Goal: Communication & Community: Answer question/provide support

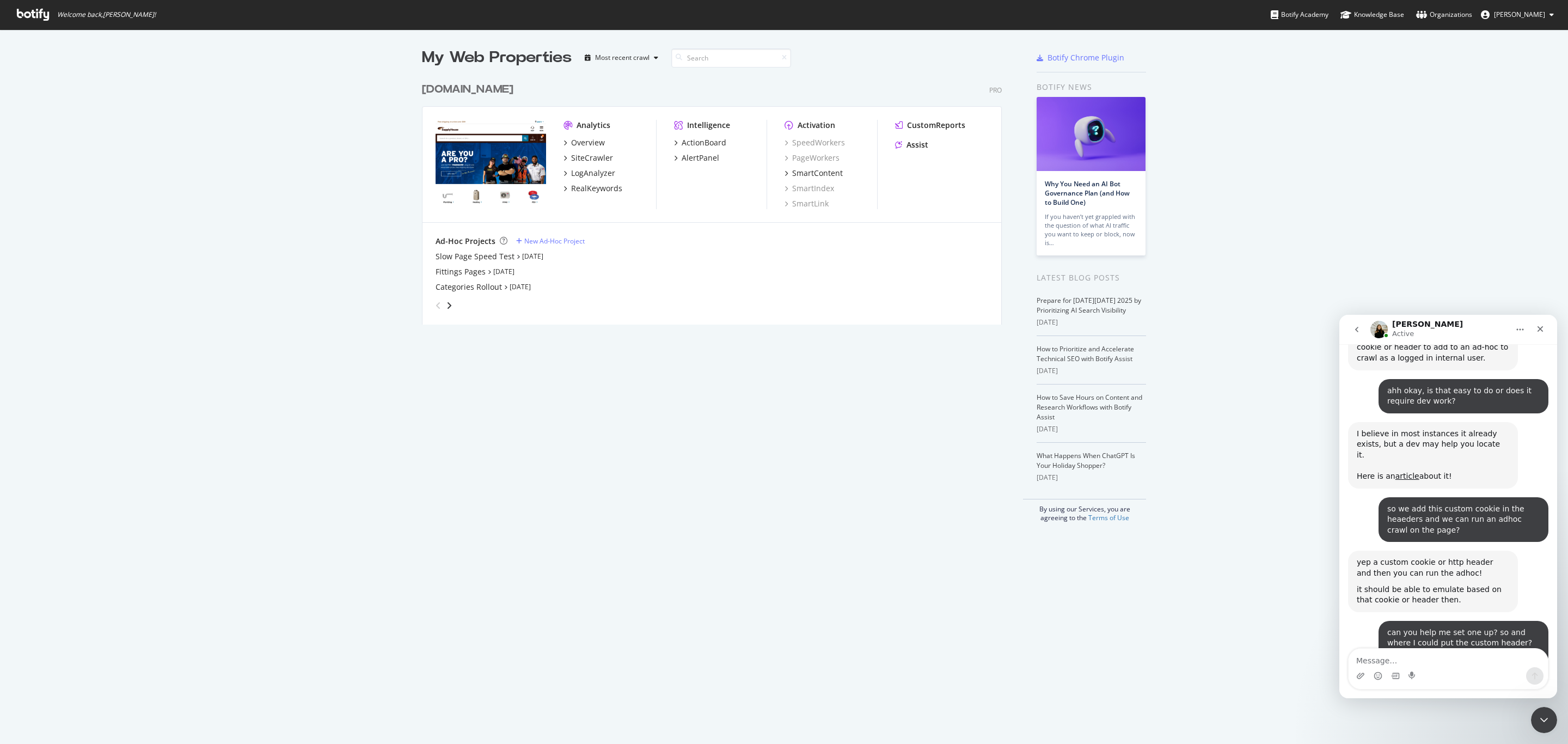
scroll to position [899, 0]
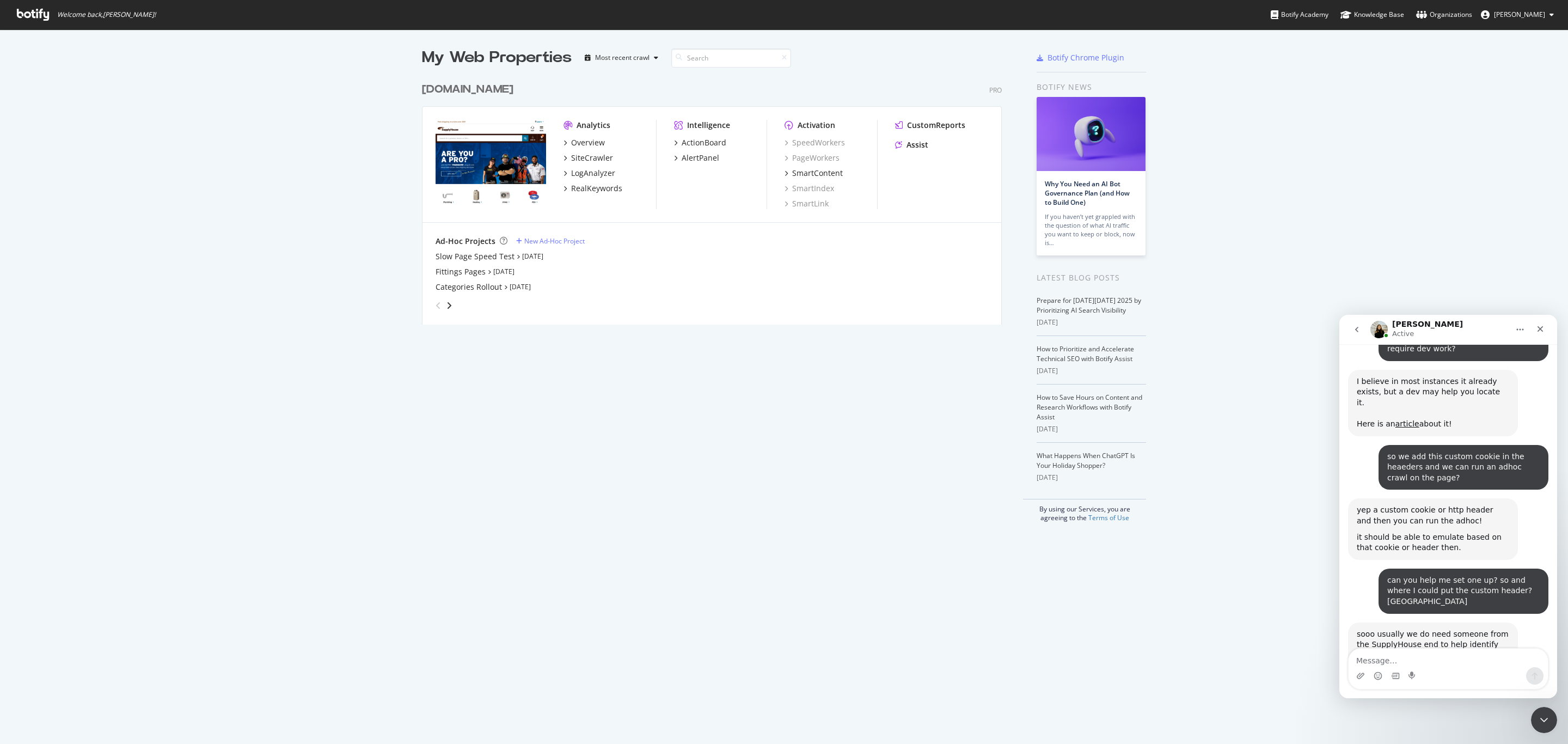
click at [1464, 662] on textarea "Message…" at bounding box center [1448, 658] width 199 height 18
type textarea "I can send the custom header when its ready"
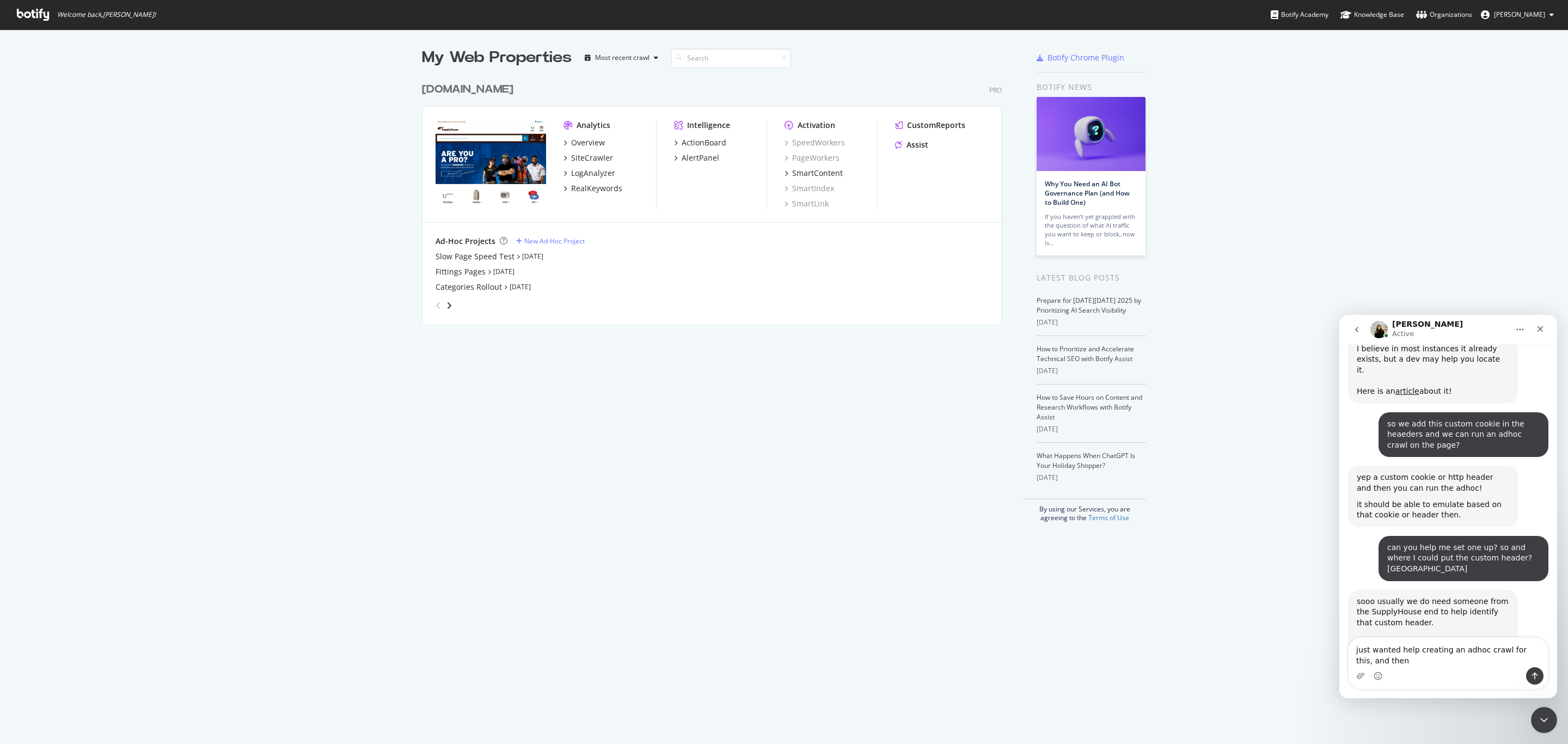
scroll to position [942, 0]
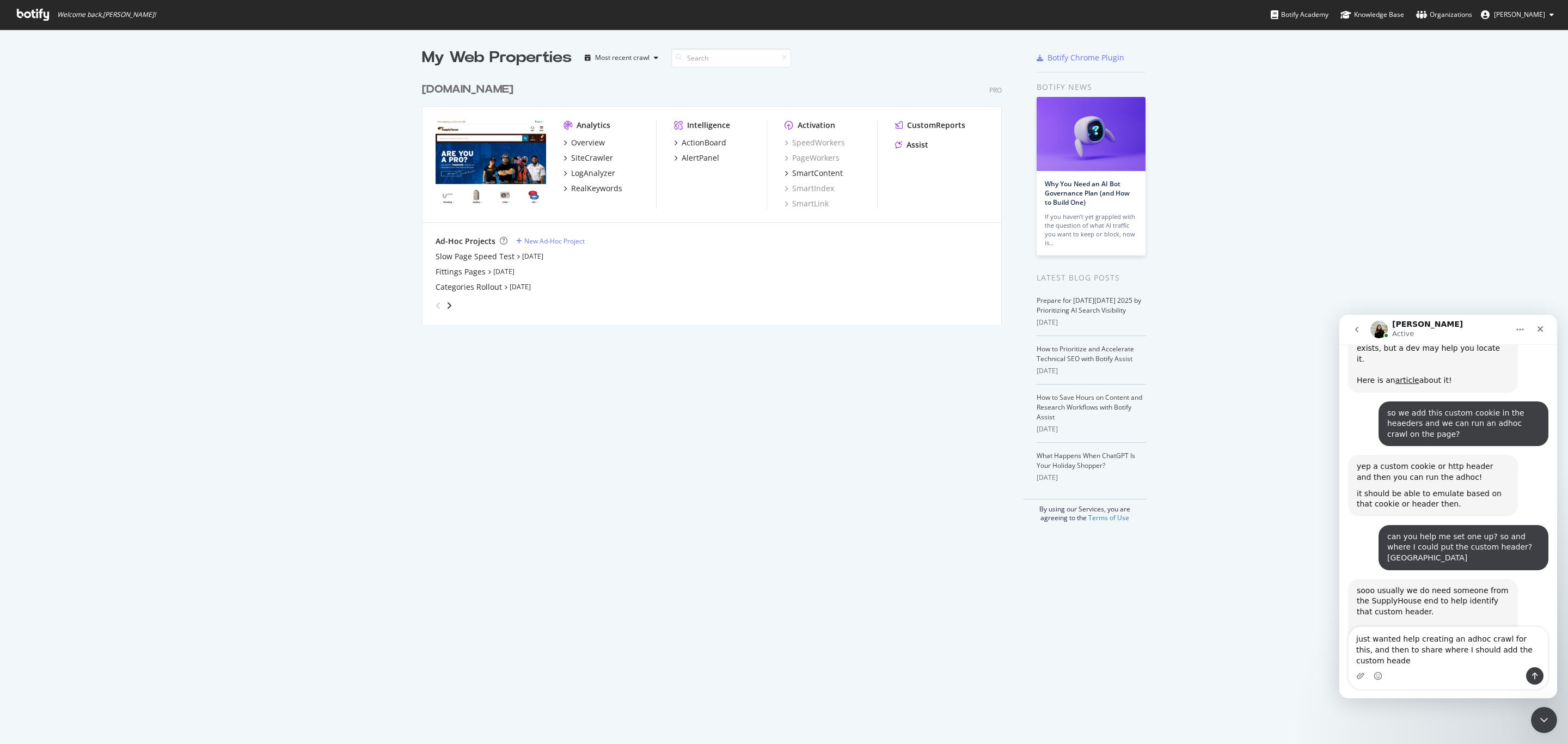
type textarea "just wanted help creating an adhoc crawl for this, and then to share where I sh…"
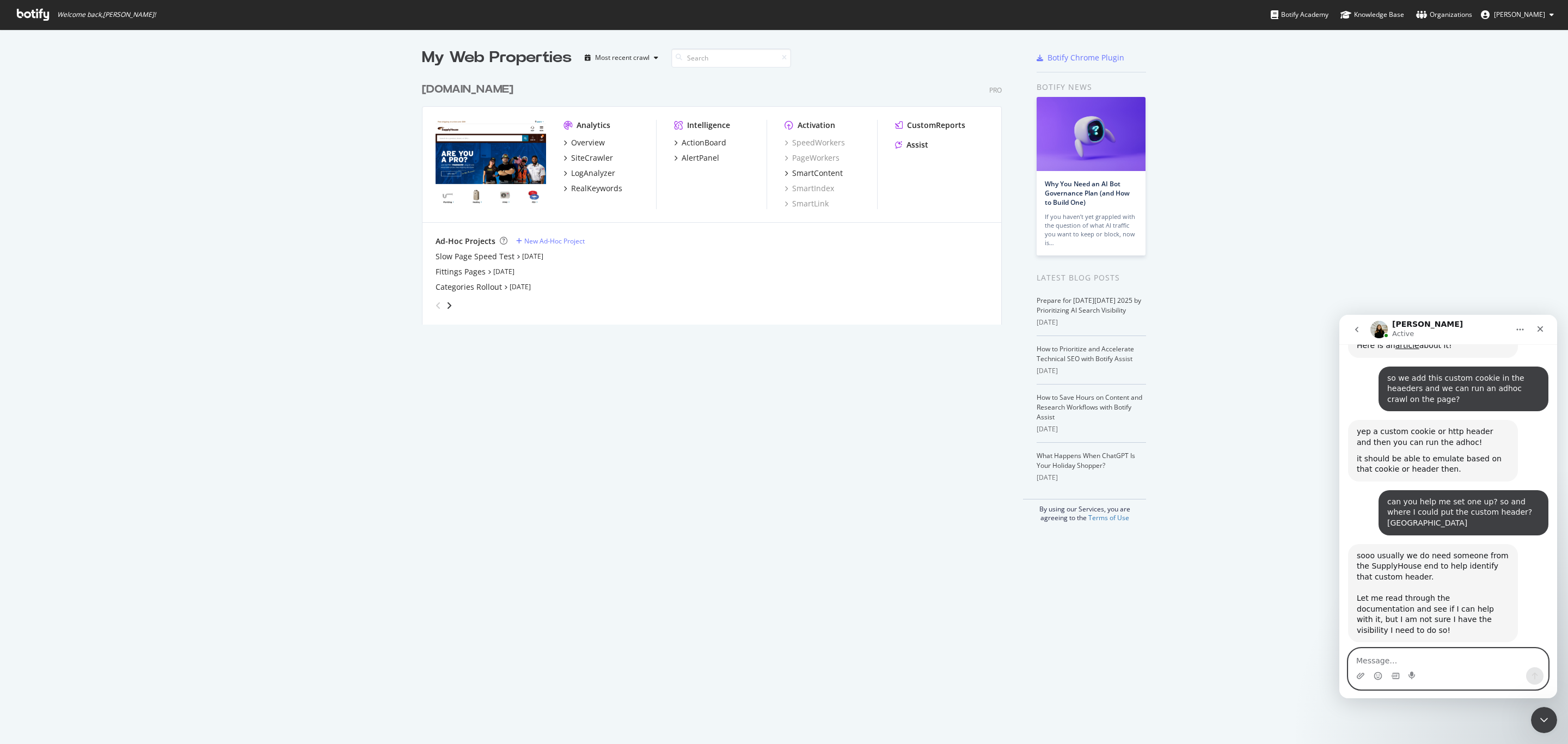
scroll to position [1010, 0]
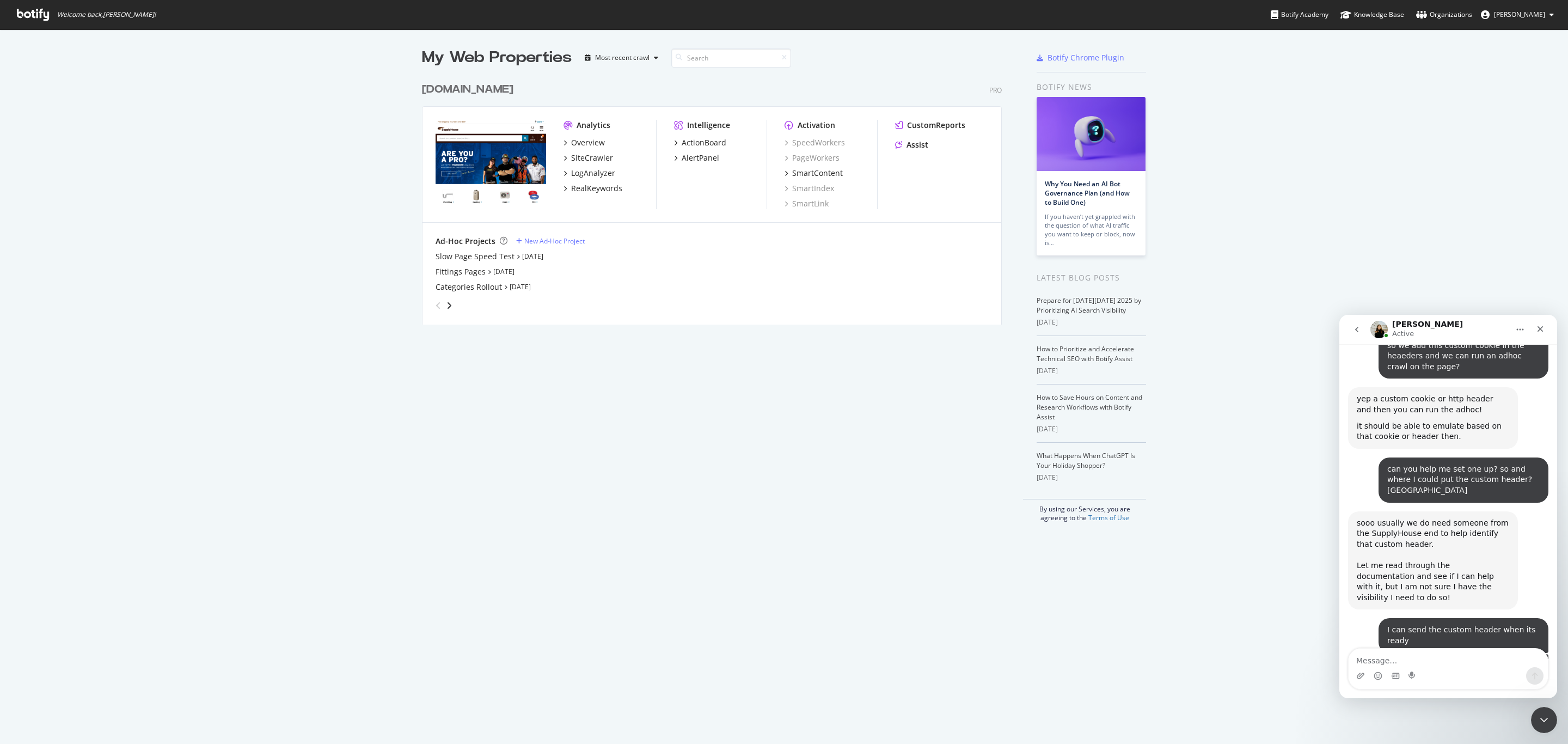
click at [1450, 678] on div "Intercom messenger" at bounding box center [1448, 676] width 199 height 18
click at [1454, 663] on textarea "Message…" at bounding box center [1448, 658] width 199 height 18
type textarea "yay- thanks so mcuh"
